Goal: Check status: Check status

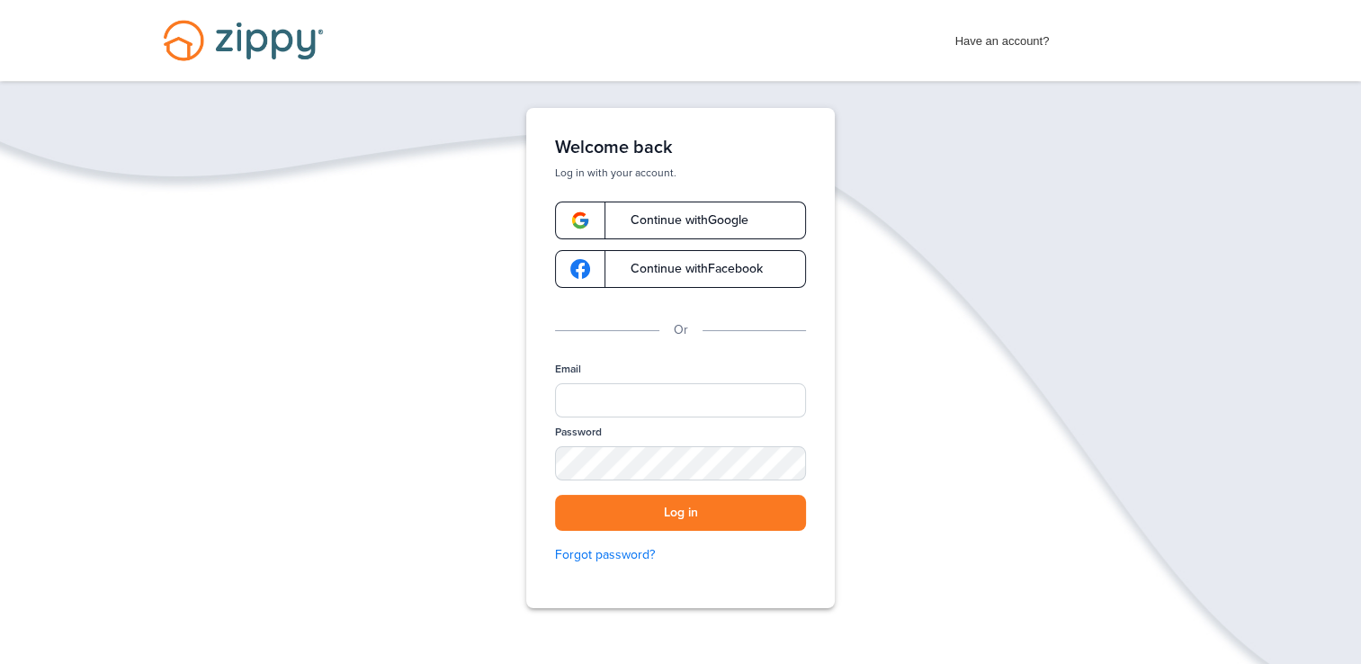
click at [607, 419] on div "Email" at bounding box center [680, 393] width 251 height 63
click at [586, 391] on input "Email" at bounding box center [680, 400] width 251 height 34
type input "**********"
click at [555, 495] on button "Log in" at bounding box center [680, 513] width 251 height 37
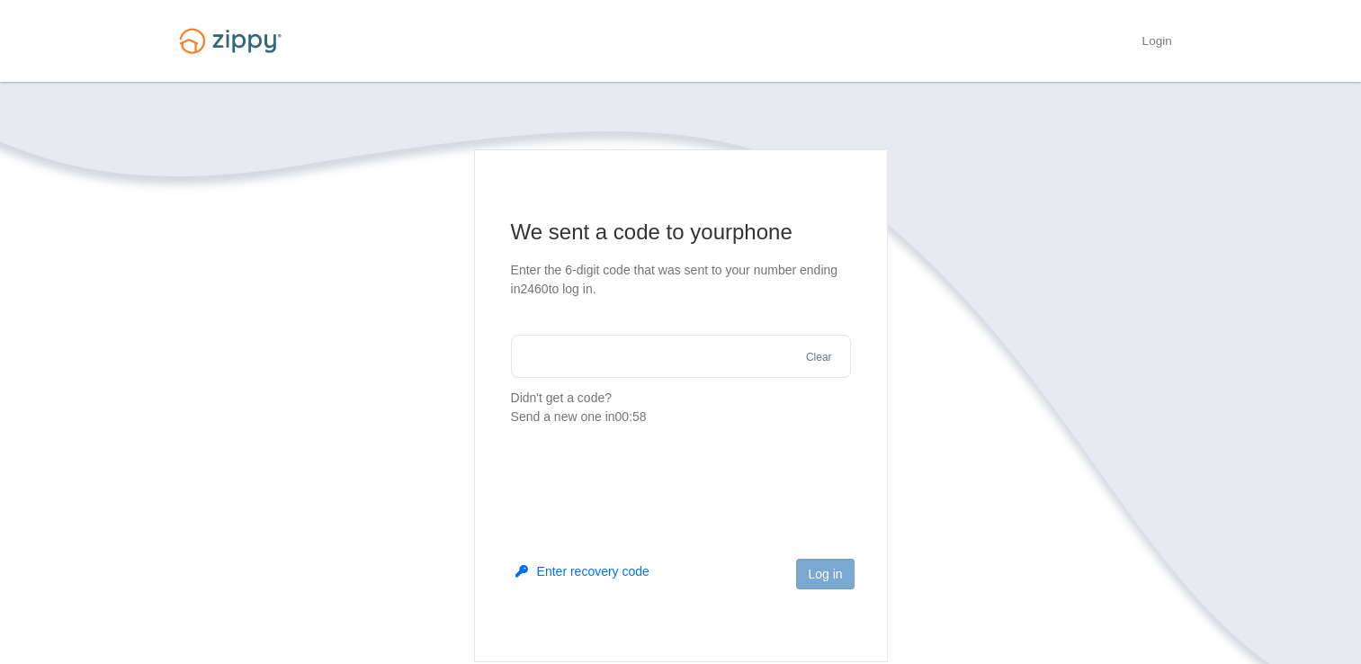
click at [667, 366] on input "text" at bounding box center [681, 356] width 340 height 43
type input "*"
type input "******"
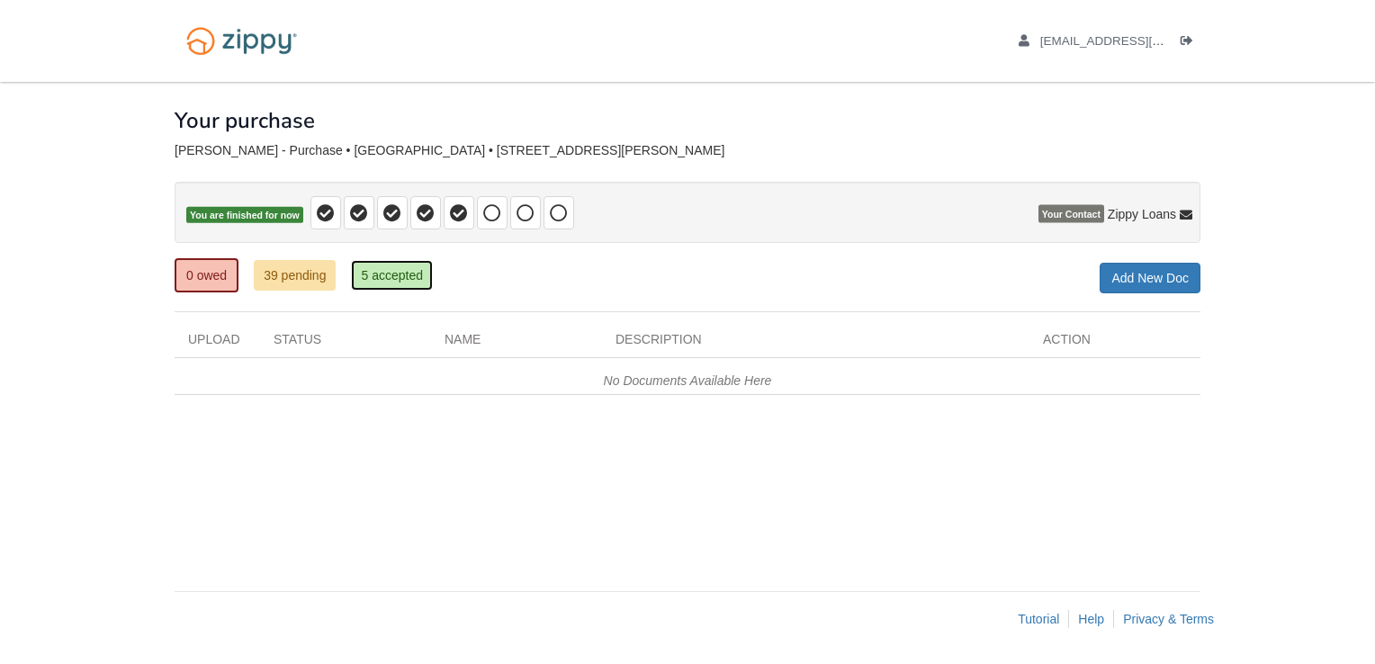
click at [409, 276] on link "5 accepted" at bounding box center [392, 275] width 82 height 31
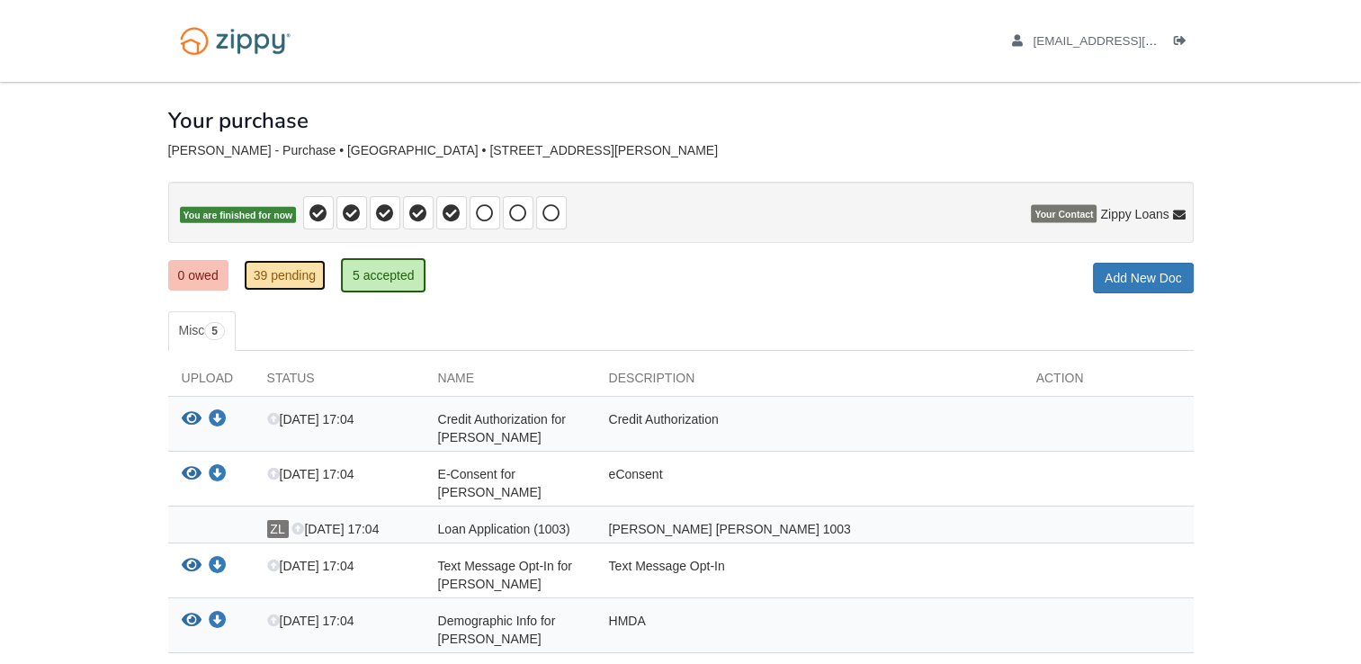
click at [291, 282] on link "39 pending" at bounding box center [285, 275] width 82 height 31
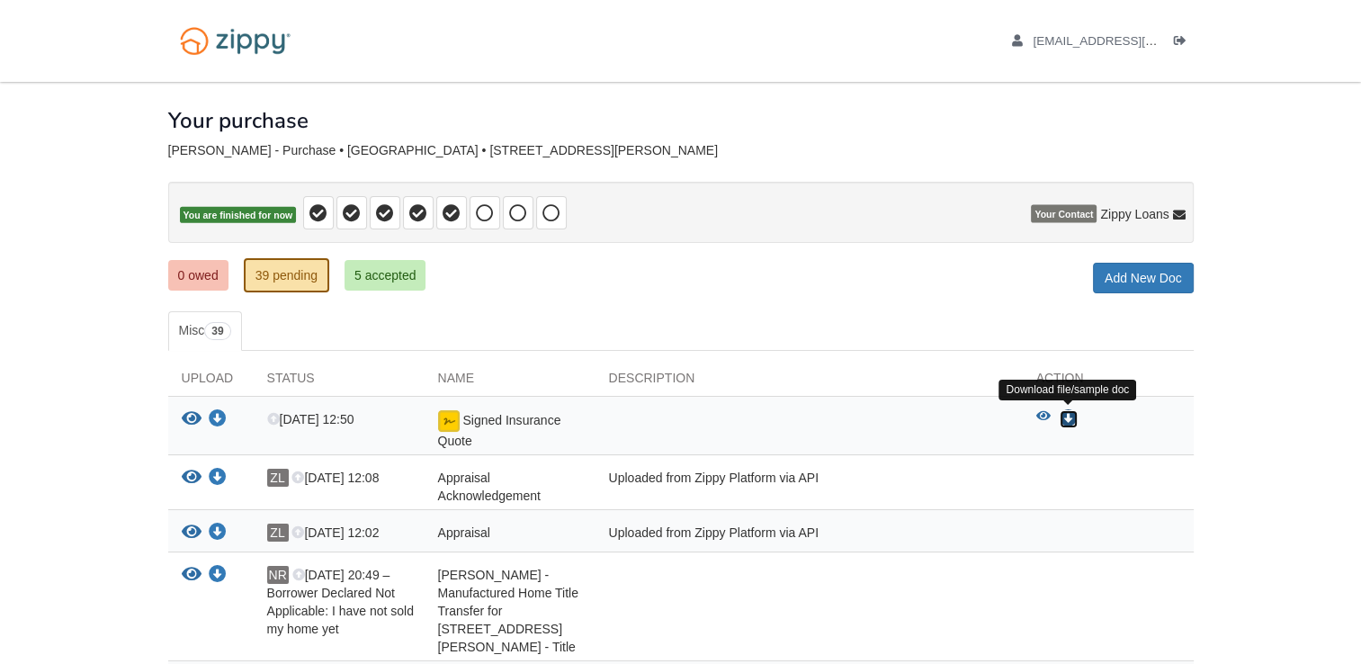
click at [1071, 418] on icon "Download Signed Insurance Quote" at bounding box center [1069, 419] width 18 height 18
click at [188, 415] on icon "View Signed Insurance Quote" at bounding box center [192, 419] width 20 height 18
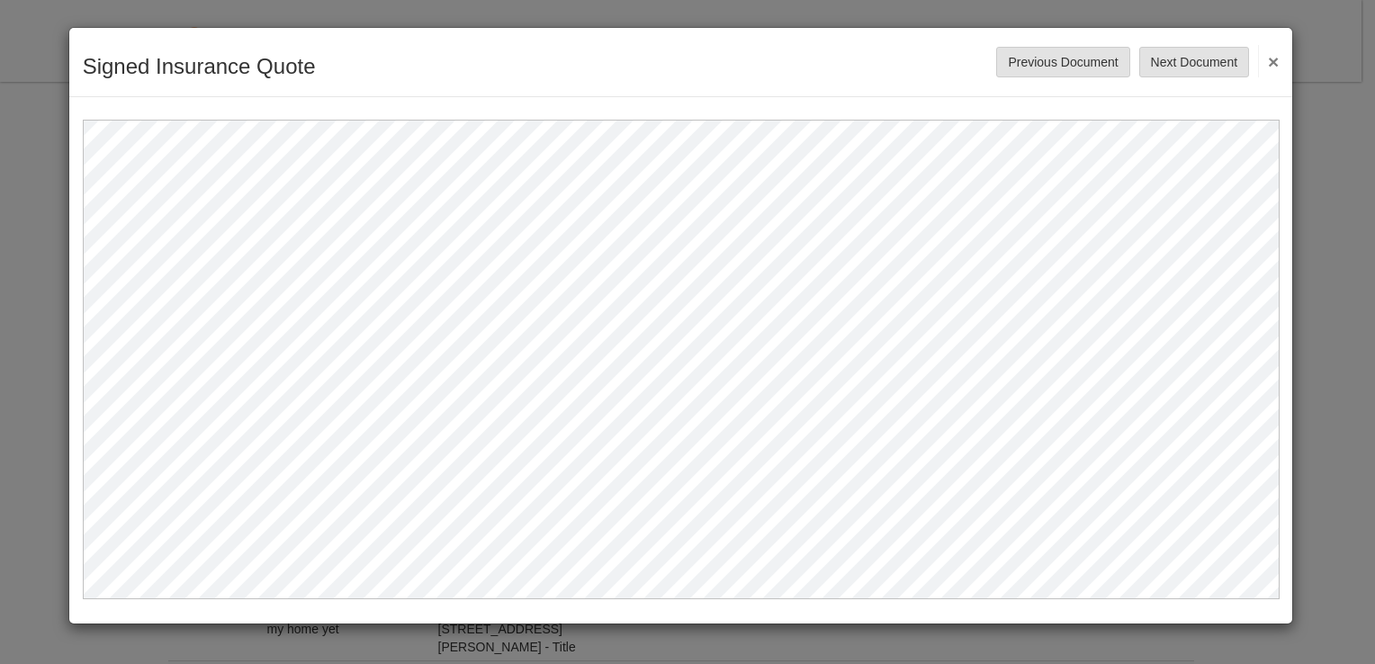
click at [1272, 55] on button "×" at bounding box center [1268, 61] width 21 height 32
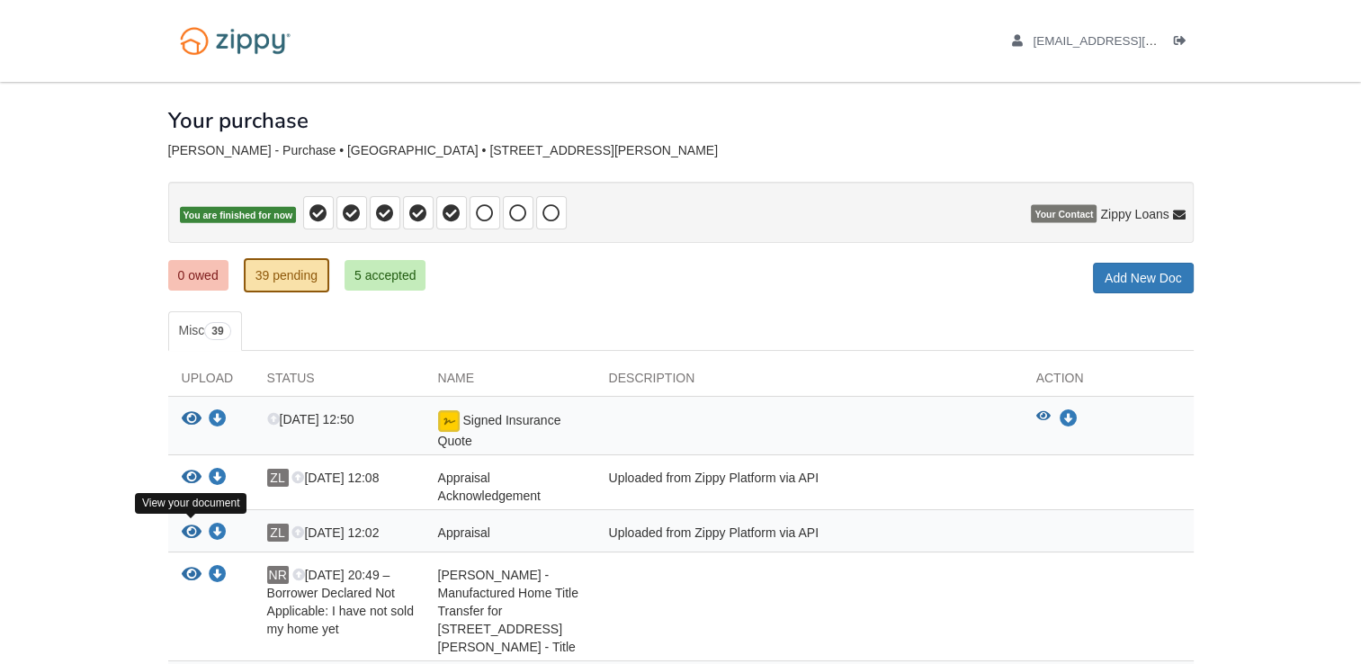
click at [191, 528] on icon "View Appraisal" at bounding box center [192, 533] width 20 height 18
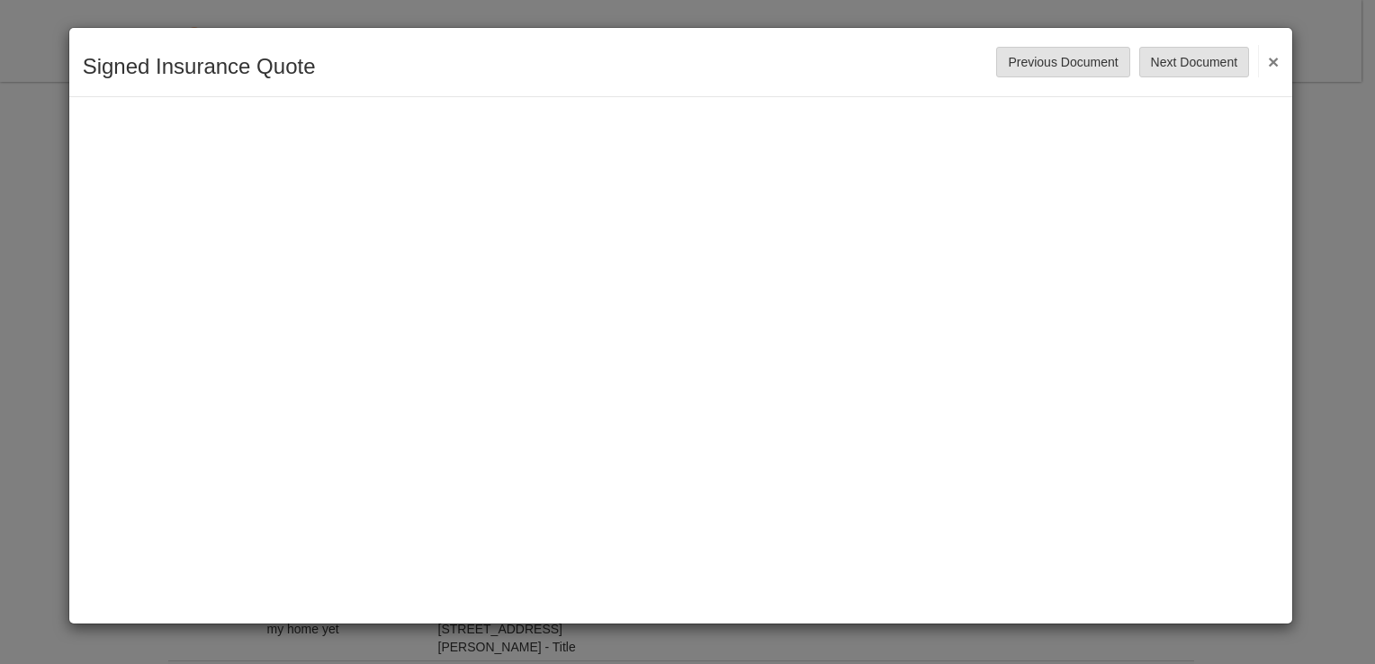
click at [191, 528] on div "Signed Insurance Quote Save Cancel Previous Document Next Document ×" at bounding box center [680, 325] width 1225 height 597
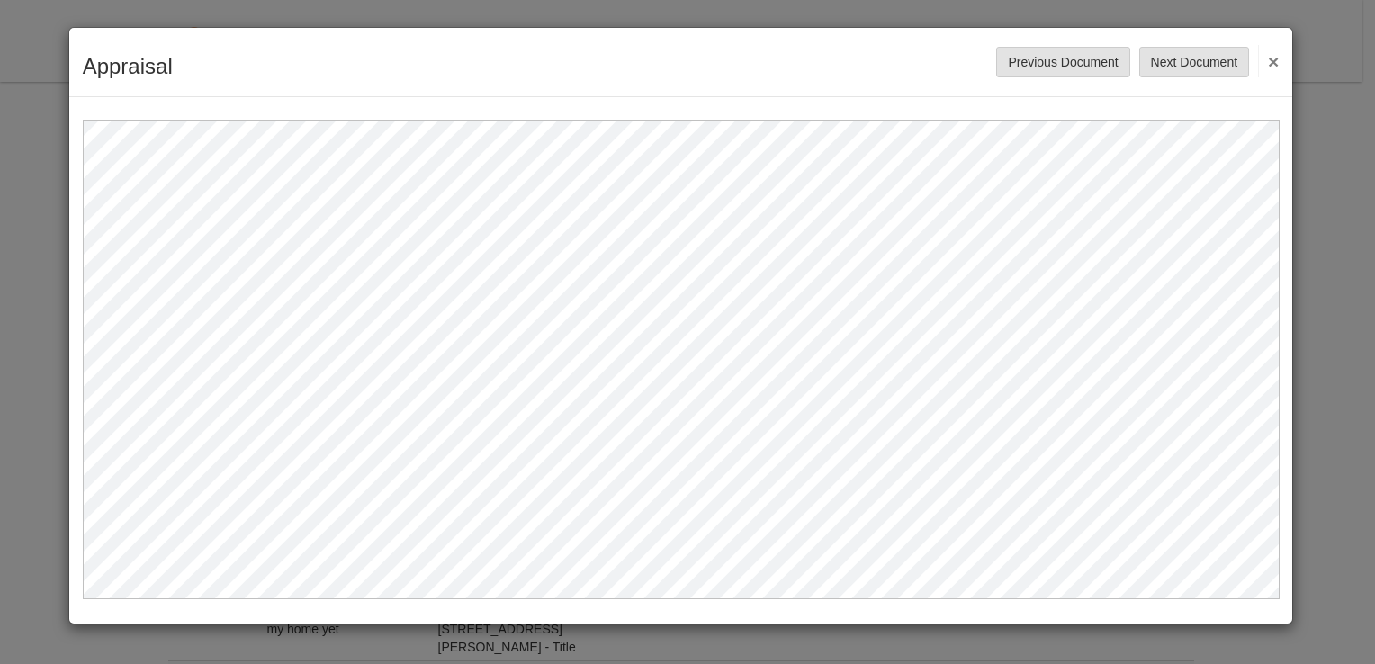
click at [1266, 58] on button "×" at bounding box center [1268, 61] width 21 height 32
